Goal: Navigation & Orientation: Find specific page/section

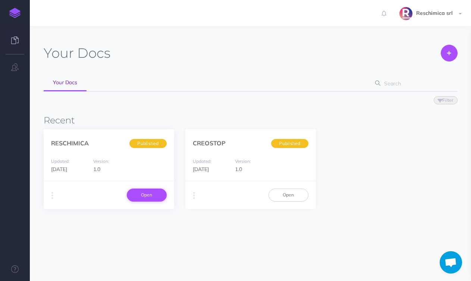
click at [141, 200] on link "Open" at bounding box center [147, 195] width 40 height 13
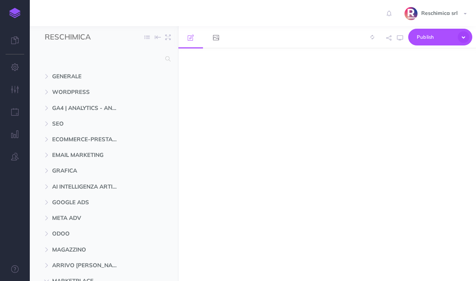
select select "null"
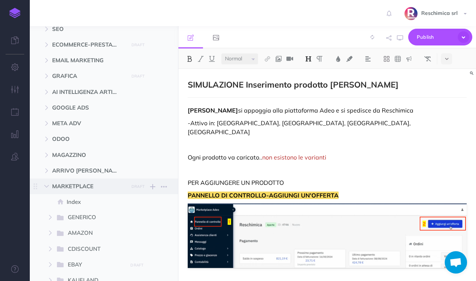
scroll to position [95, 0]
click at [49, 184] on icon "button" at bounding box center [46, 186] width 4 height 4
click at [47, 185] on icon "button" at bounding box center [46, 186] width 4 height 4
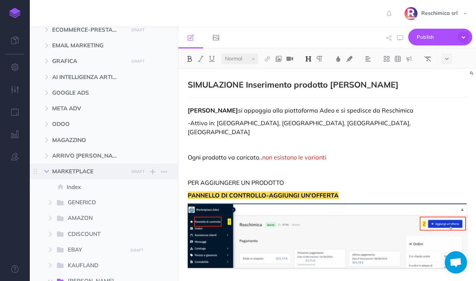
scroll to position [177, 0]
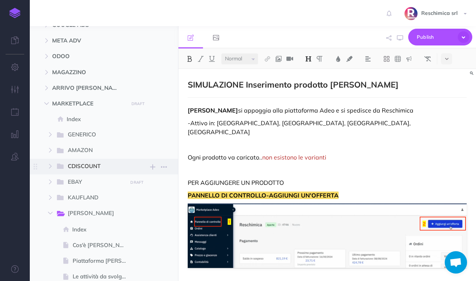
click at [56, 171] on span "CDISCOUNT New folder Add a new folder inside this folder New page Add a new bla…" at bounding box center [113, 167] width 115 height 16
select select "null"
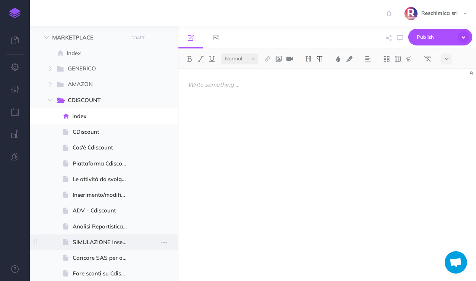
scroll to position [244, 0]
click at [107, 243] on span "SIMULAZIONE Inserimento prodotto CDiscount" at bounding box center [103, 241] width 61 height 9
select select "null"
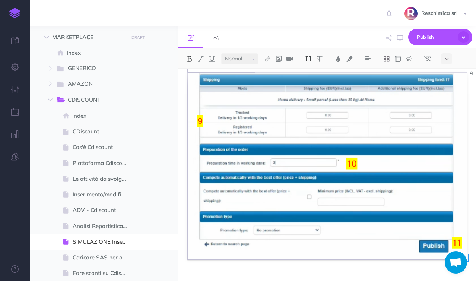
scroll to position [1763, 0]
